Goal: Task Accomplishment & Management: Understand process/instructions

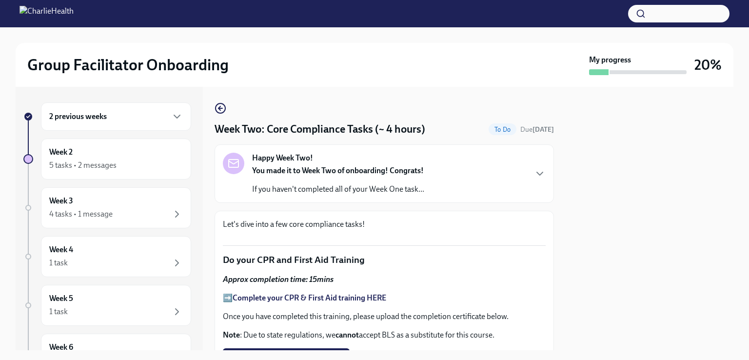
click at [106, 158] on div "Week 2 5 tasks • 2 messages" at bounding box center [116, 159] width 134 height 24
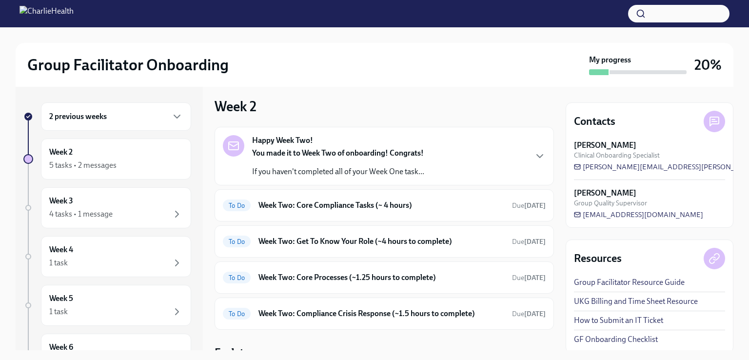
scroll to position [7, 0]
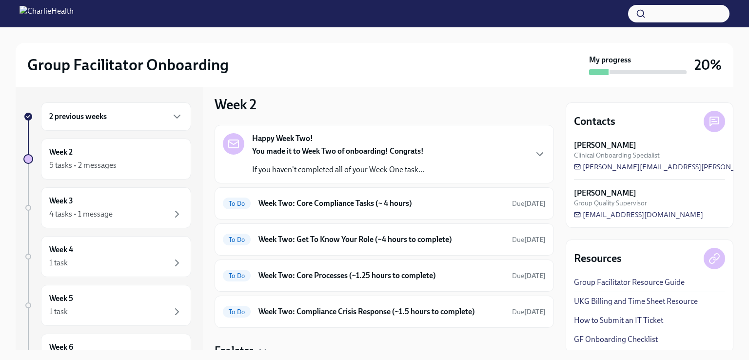
click at [117, 119] on div "2 previous weeks" at bounding box center [116, 117] width 134 height 12
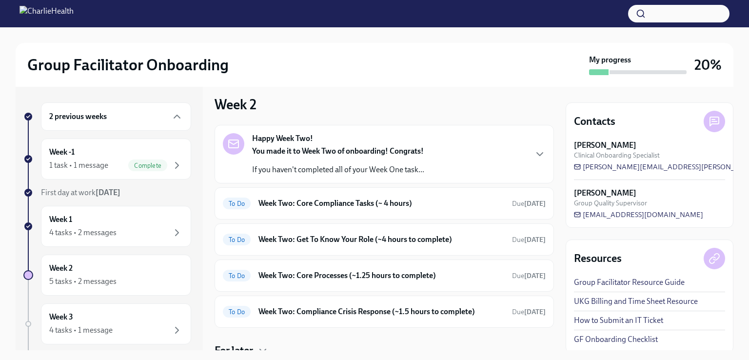
click at [121, 233] on div "4 tasks • 2 messages" at bounding box center [116, 233] width 134 height 12
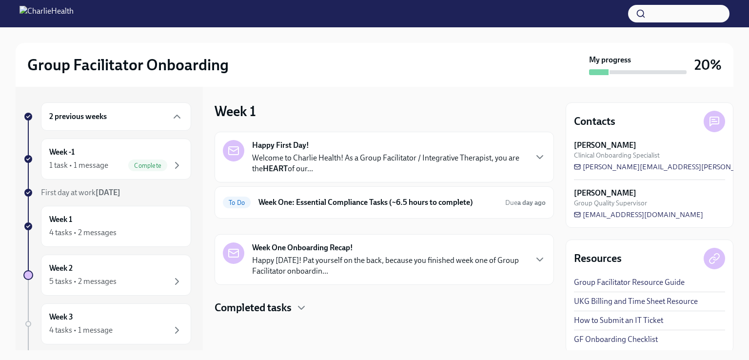
click at [410, 251] on div "Week One Onboarding Recap! Happy [DATE]! Pat yourself on the back, because you …" at bounding box center [389, 259] width 274 height 34
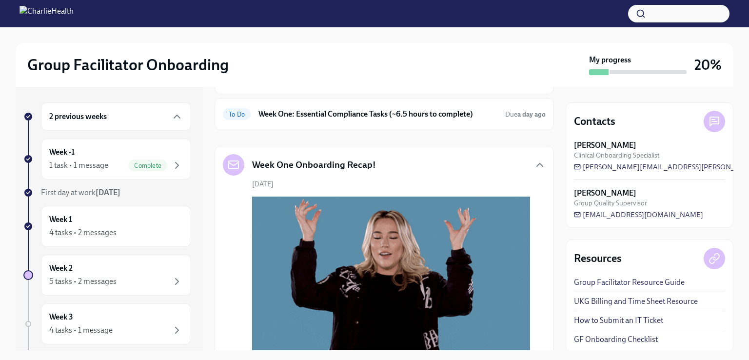
scroll to position [72, 0]
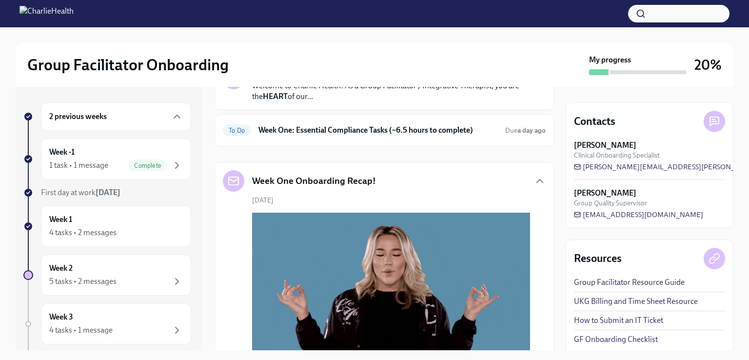
click at [371, 132] on h6 "Week One: Essential Compliance Tasks (~6.5 hours to complete)" at bounding box center [377, 130] width 239 height 11
